Goal: Check status: Check status

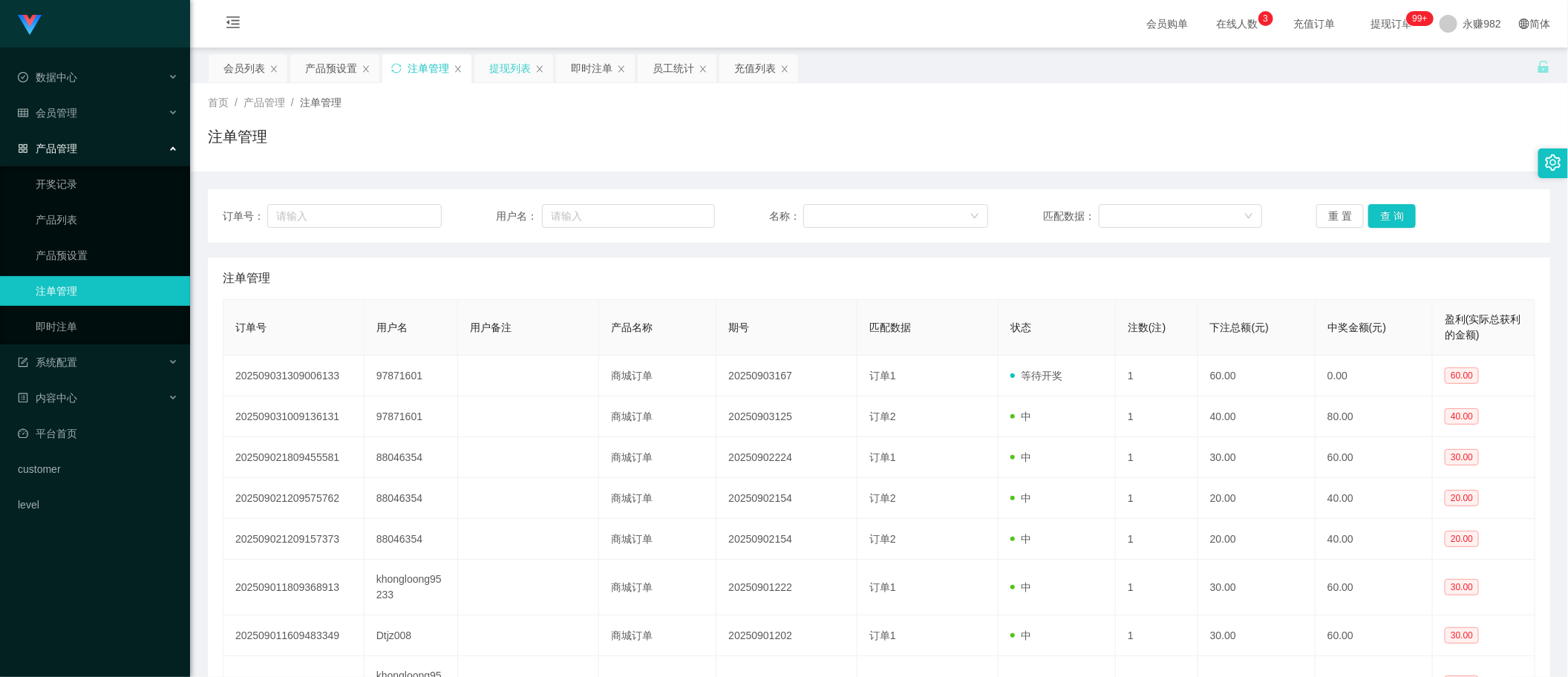
click at [503, 73] on div "提现列表" at bounding box center [510, 68] width 41 height 28
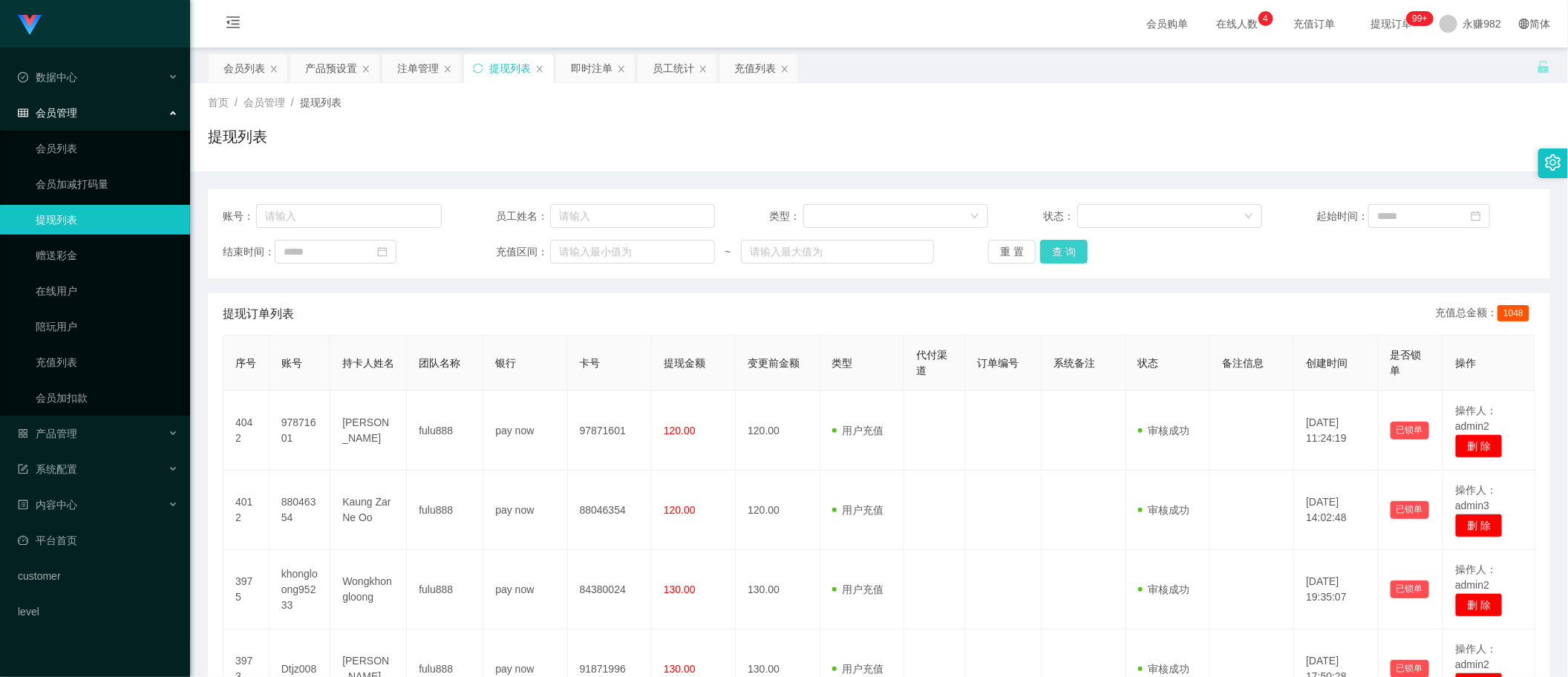
click at [1069, 250] on button "查 询" at bounding box center [1064, 252] width 48 height 24
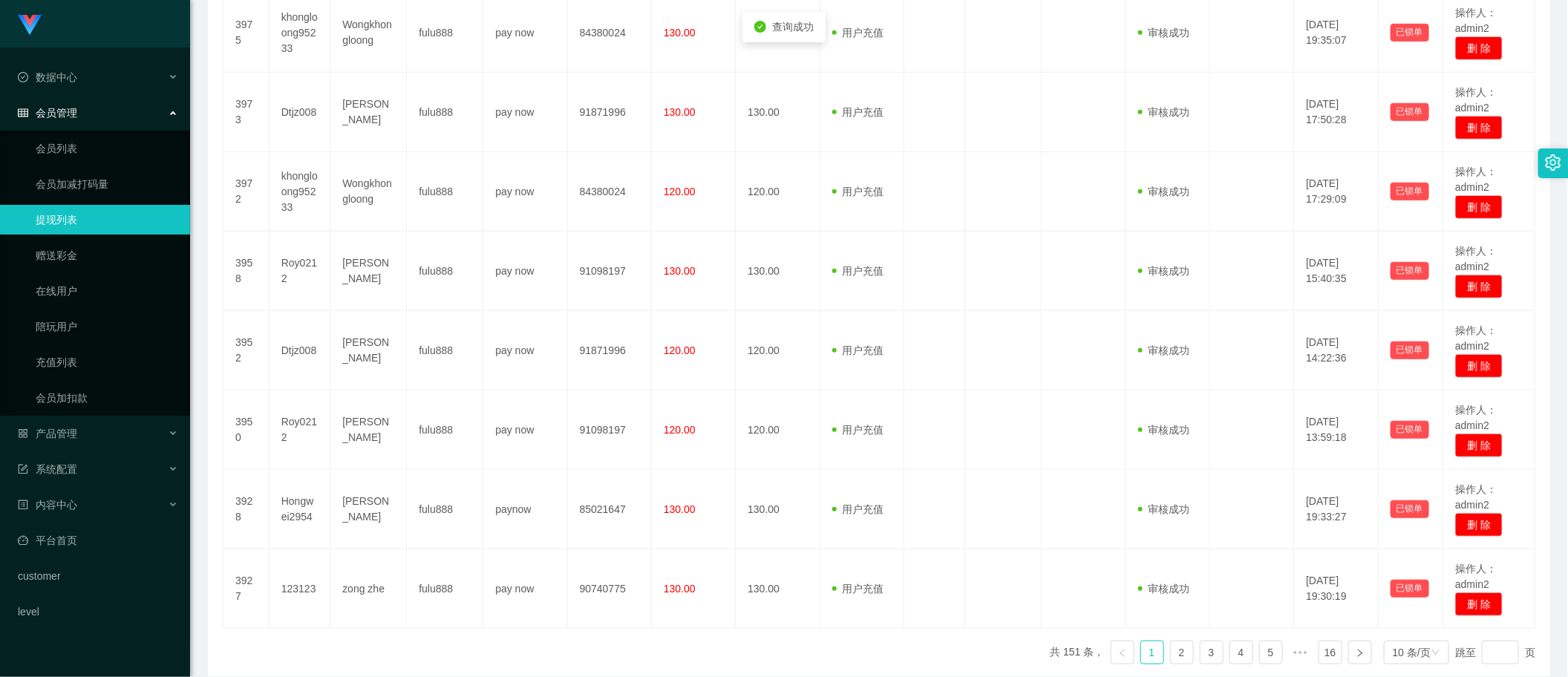
scroll to position [626, 0]
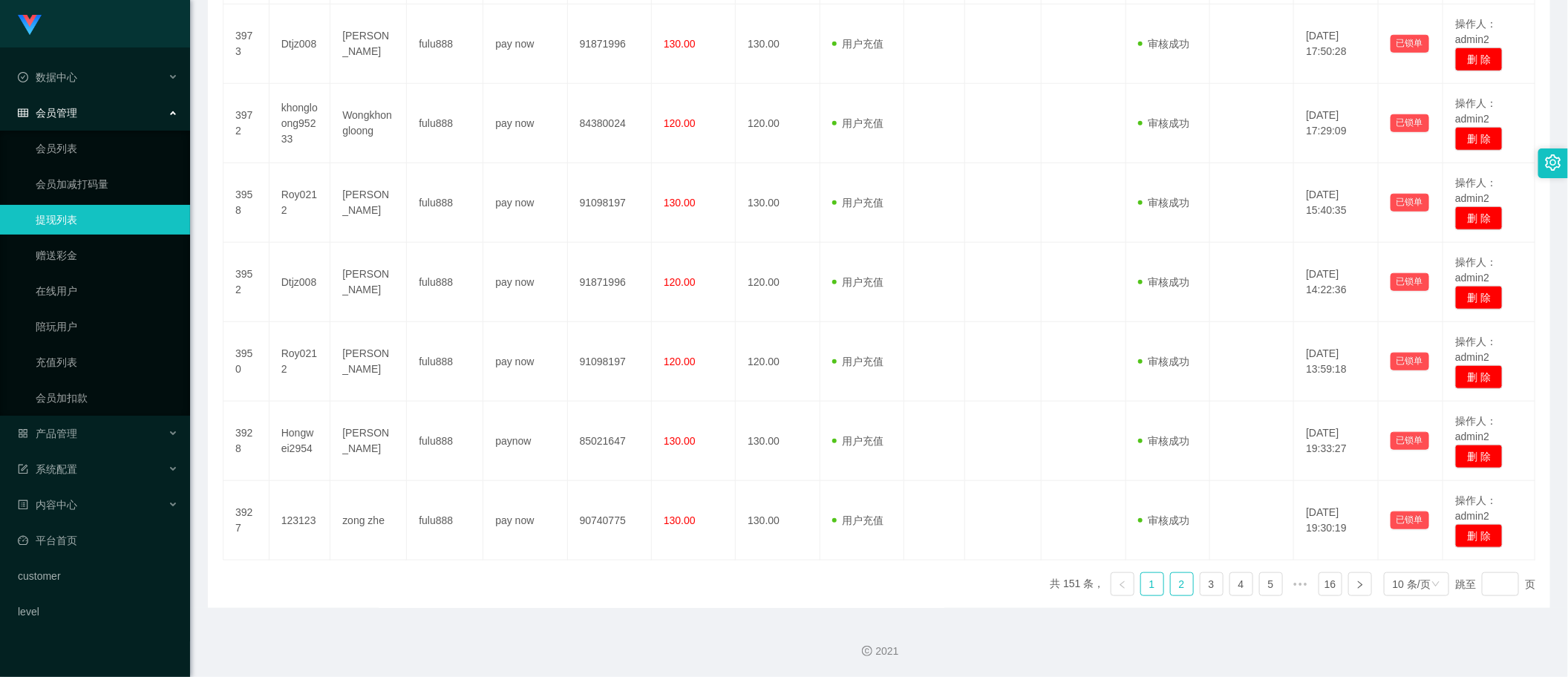
click at [1171, 580] on link "2" at bounding box center [1182, 584] width 22 height 22
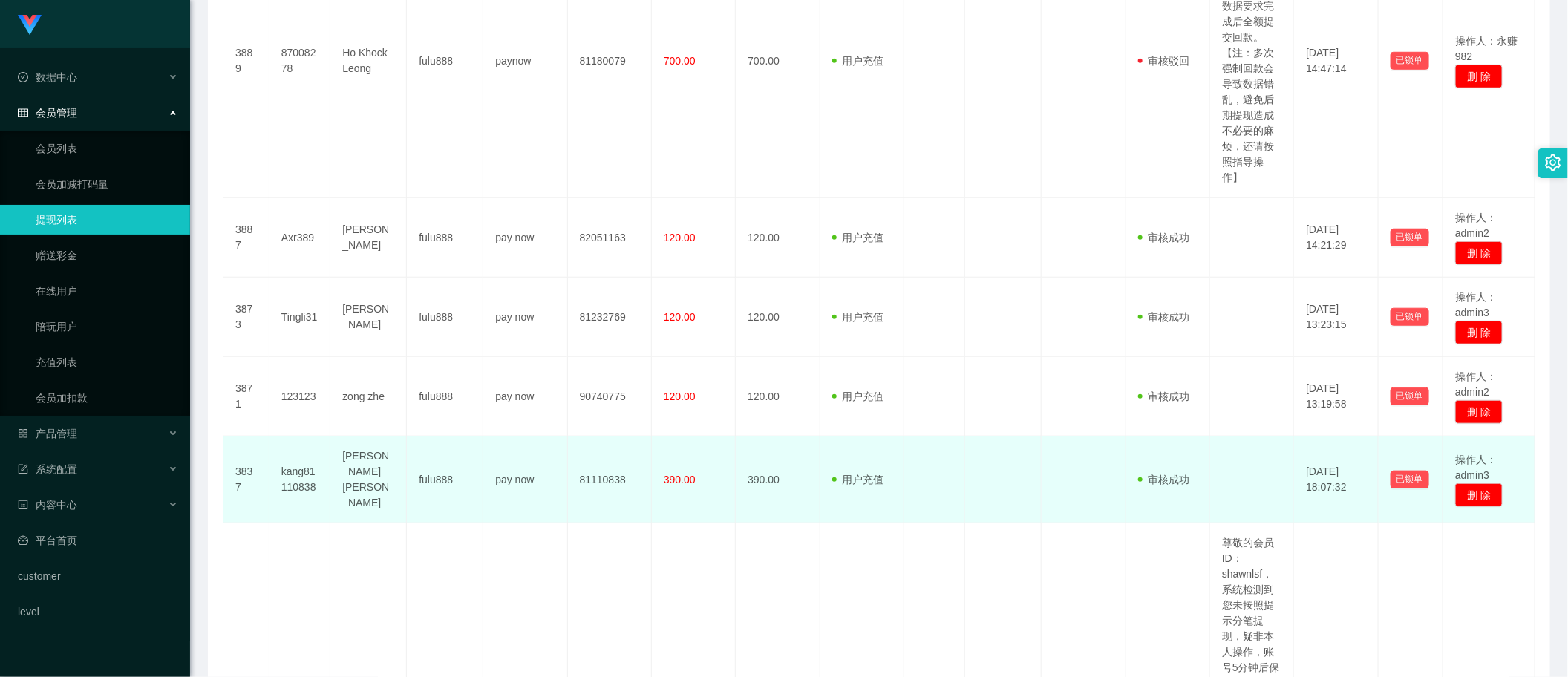
click at [375, 467] on td "[PERSON_NAME] [PERSON_NAME]" at bounding box center [368, 480] width 76 height 87
copy td "[PERSON_NAME] [PERSON_NAME]"
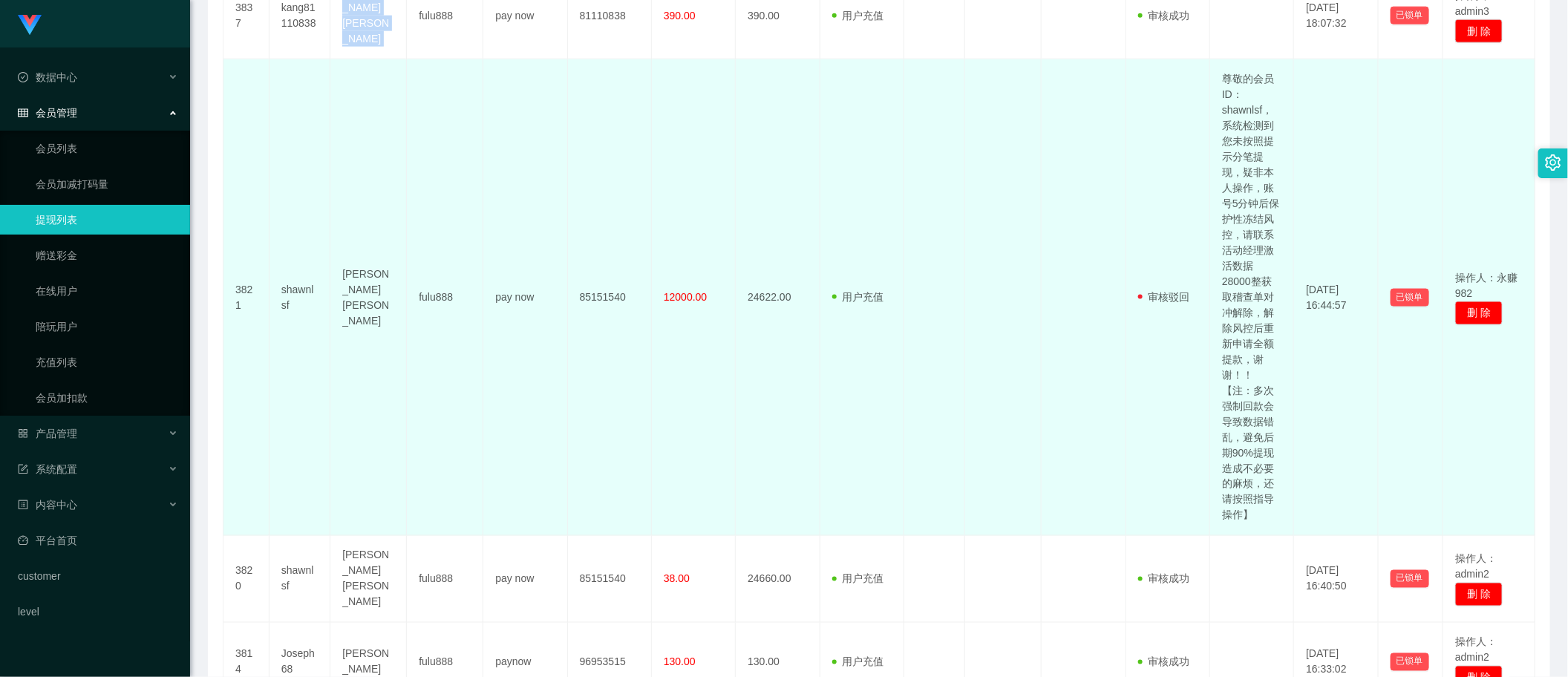
scroll to position [1183, 0]
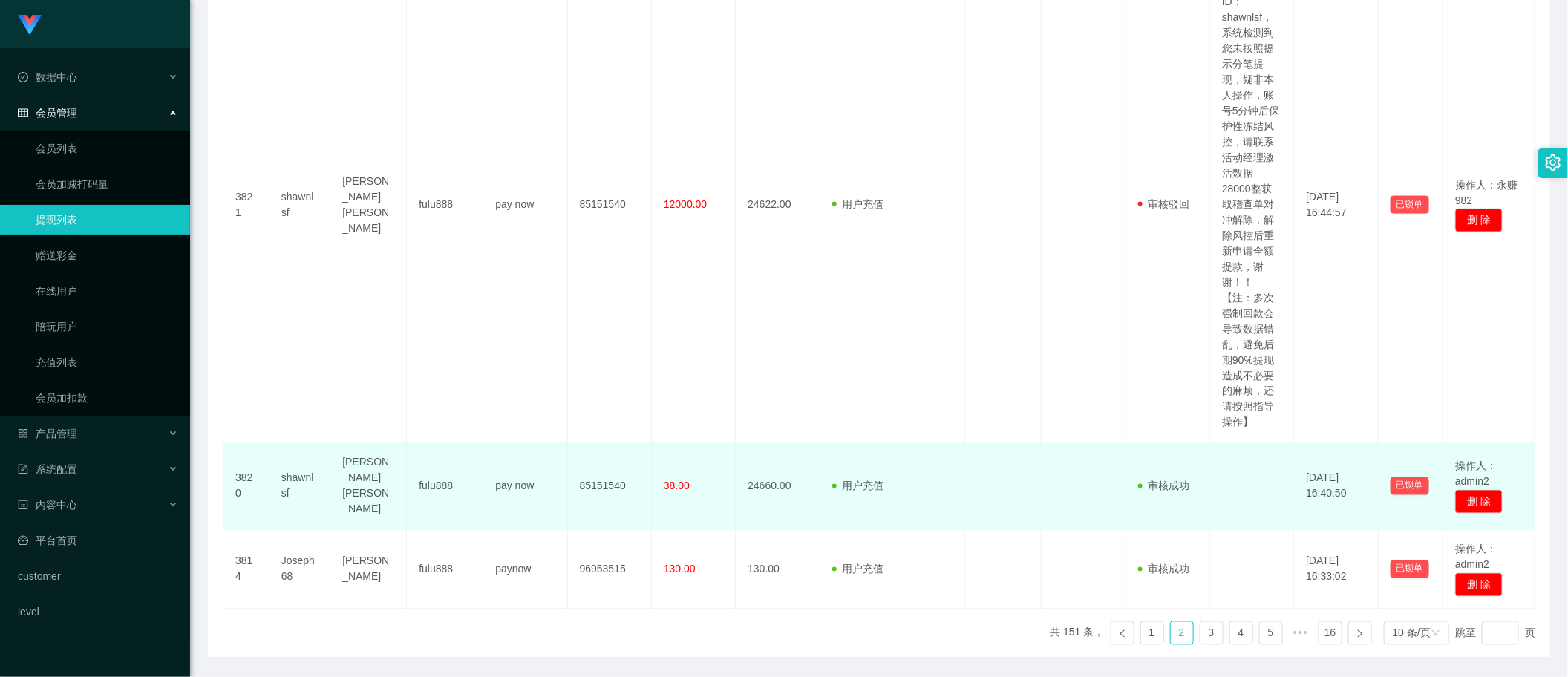
click at [368, 470] on td "[PERSON_NAME] [PERSON_NAME]" at bounding box center [368, 486] width 76 height 87
copy td "[PERSON_NAME] [PERSON_NAME]"
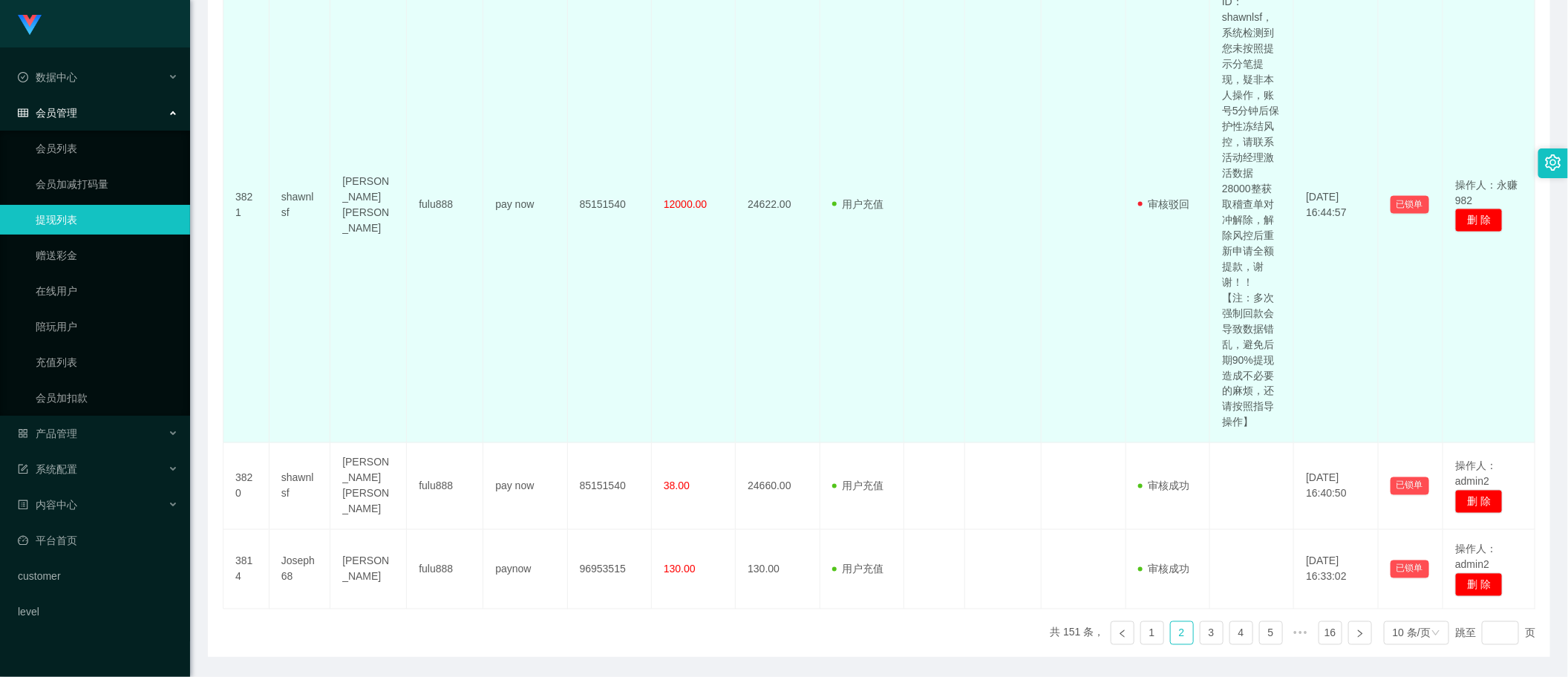
click at [1379, 343] on td "已锁单" at bounding box center [1411, 205] width 66 height 476
click at [1146, 397] on td "审核驳回 审核成功 等待审核" at bounding box center [1168, 205] width 84 height 476
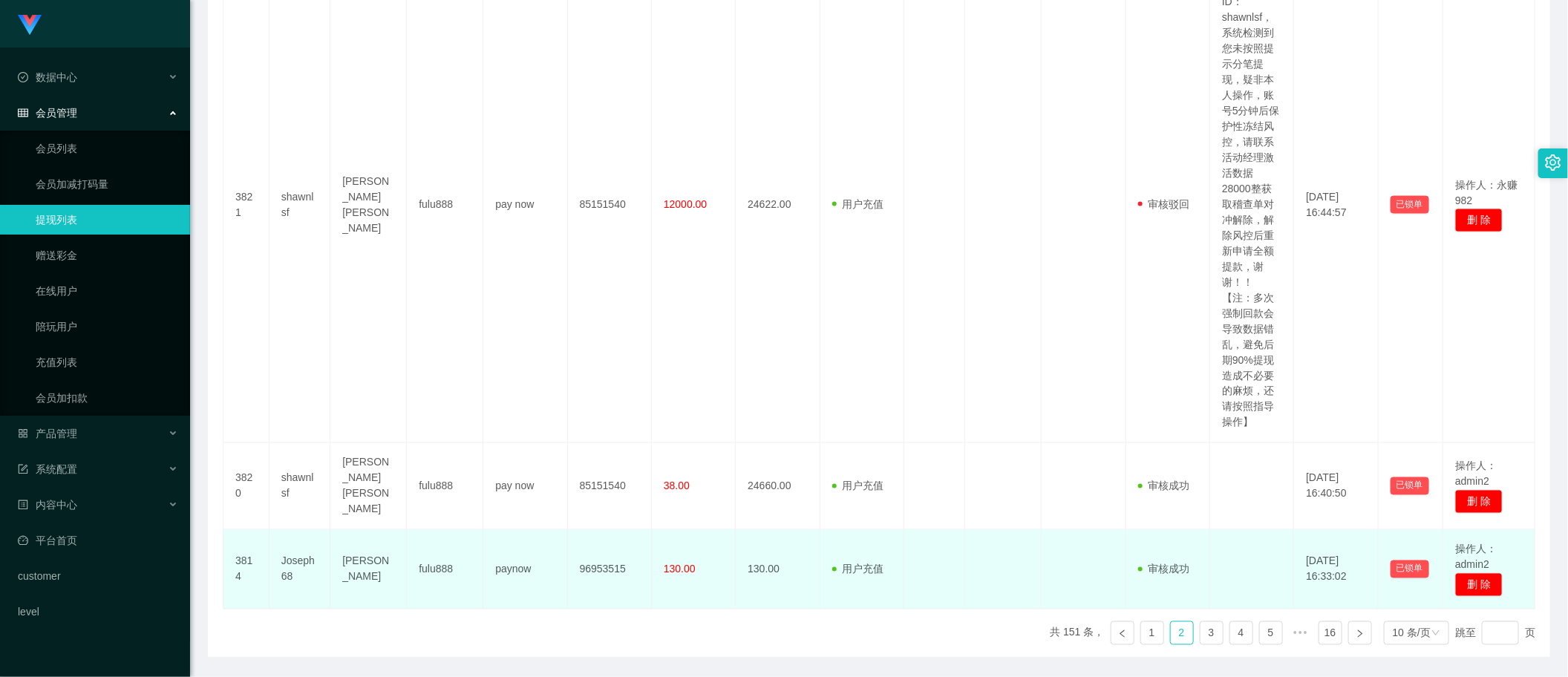
scroll to position [1218, 0]
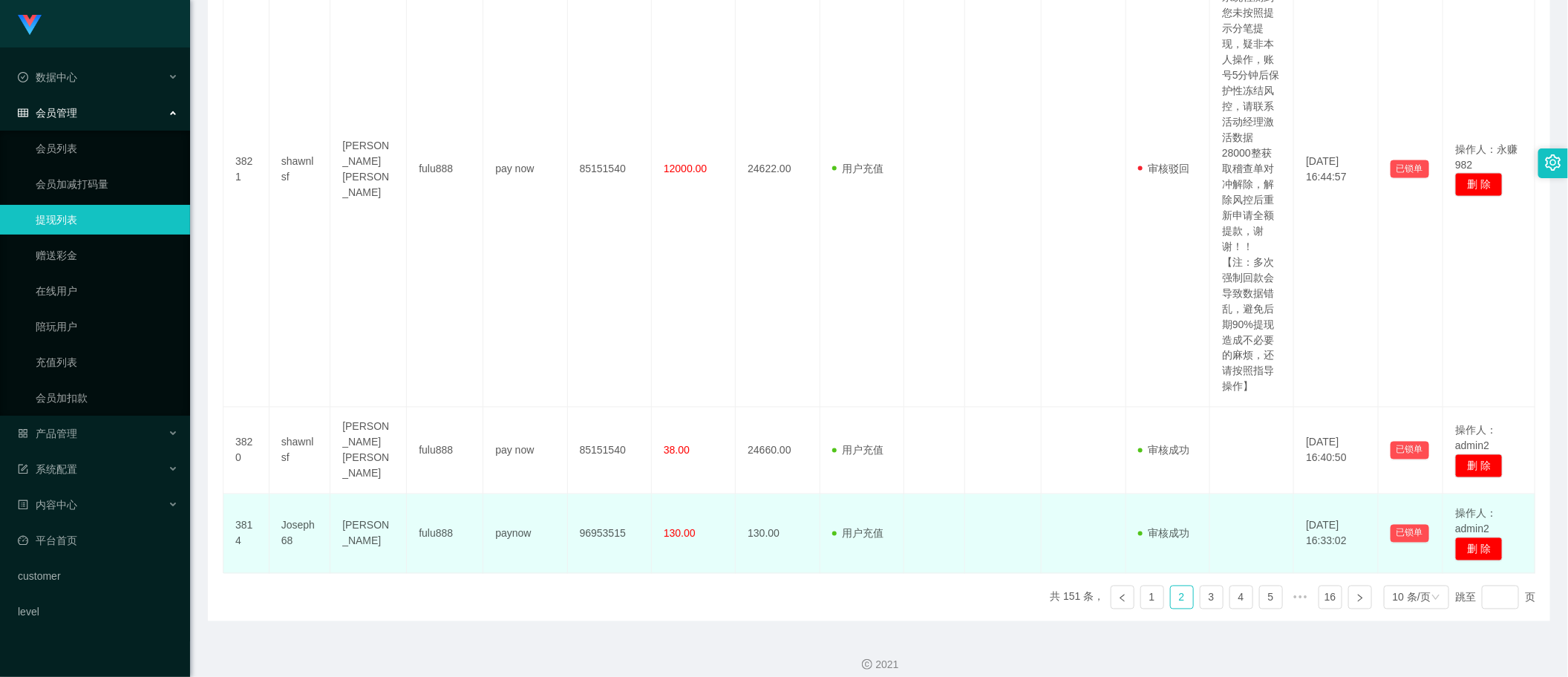
click at [347, 524] on td "[PERSON_NAME]" at bounding box center [368, 534] width 76 height 80
copy td "[PERSON_NAME]"
